Goal: Task Accomplishment & Management: Manage account settings

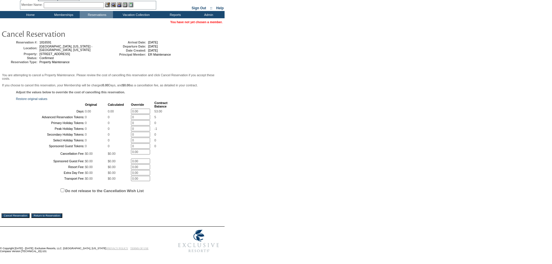
scroll to position [77, 0]
click at [62, 188] on input "Do not release to the Cancellation Wish List" at bounding box center [63, 190] width 4 height 4
checkbox input "true"
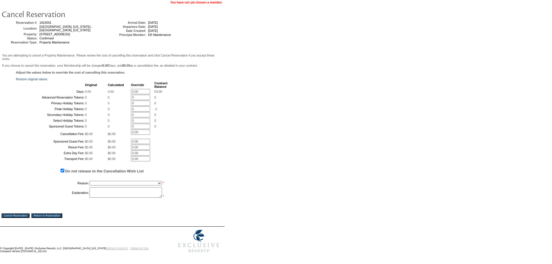
click at [111, 186] on select "Creating Continuous Stay Days Booked After Cancellation Experiential / Hotel / …" at bounding box center [126, 183] width 72 height 5
click at [90, 186] on select "Creating Continuous Stay Days Booked After Cancellation Experiential / Hotel / …" at bounding box center [126, 183] width 72 height 5
select select "1031"
type textarea "reblocking for kitchen remodel - DH"
click at [7, 218] on input "Cancel Reservation" at bounding box center [15, 215] width 28 height 5
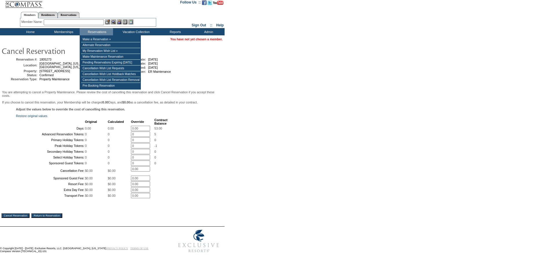
scroll to position [60, 0]
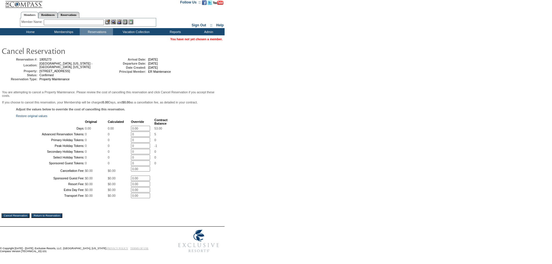
click at [23, 215] on input "Cancel Reservation" at bounding box center [15, 215] width 28 height 5
click at [183, 108] on div "Adjust the values below to override the cost of cancelling this reservation. Re…" at bounding box center [112, 156] width 222 height 97
